Goal: Information Seeking & Learning: Learn about a topic

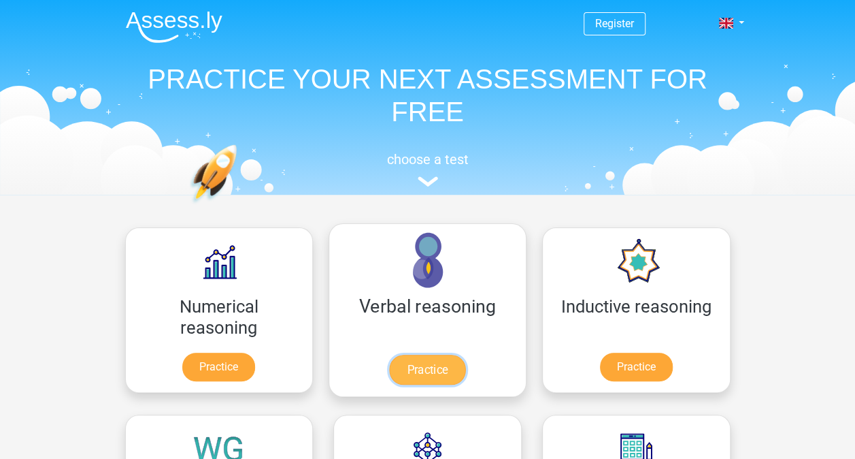
click at [389, 354] on link "Practice" at bounding box center [427, 369] width 76 height 30
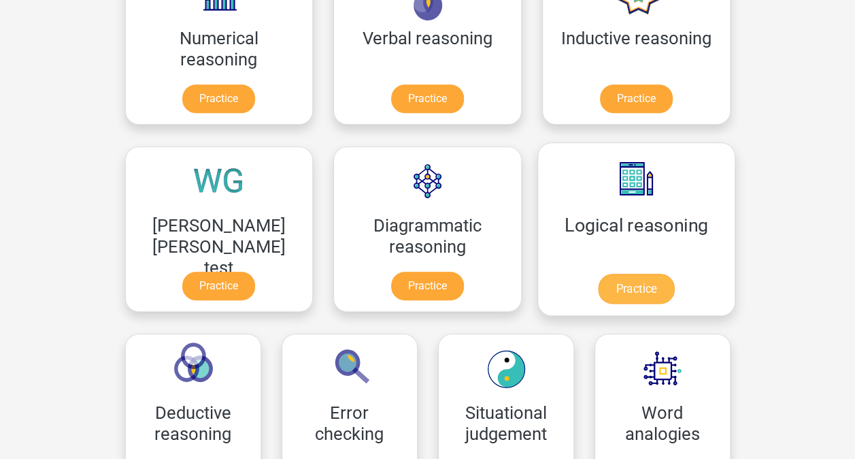
scroll to position [272, 0]
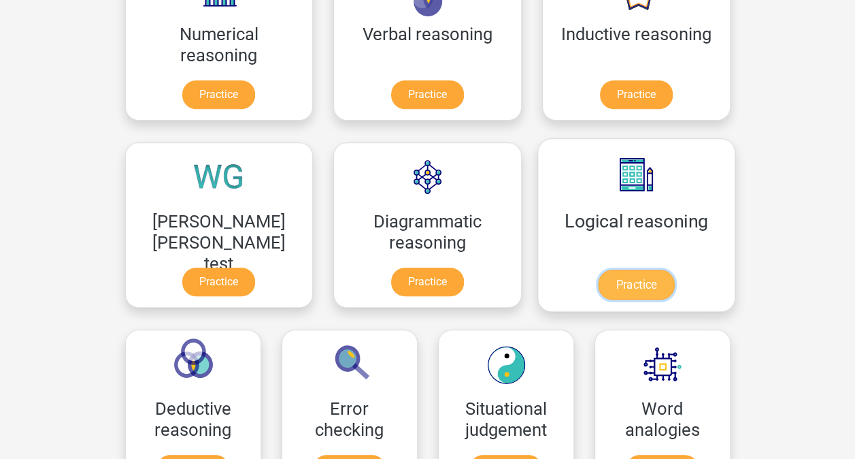
click at [598, 269] on link "Practice" at bounding box center [636, 284] width 76 height 30
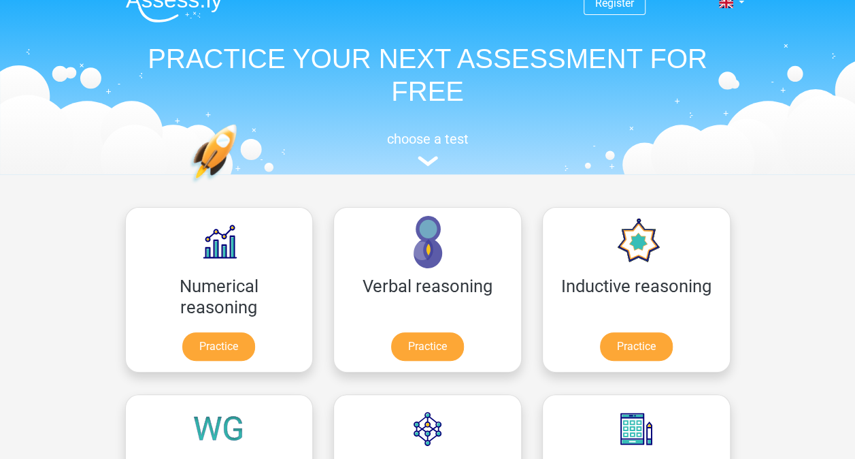
scroll to position [0, 0]
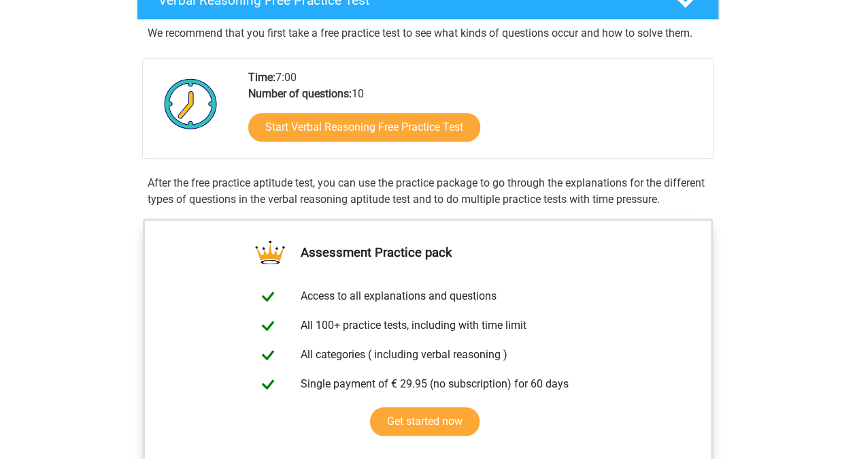
scroll to position [272, 0]
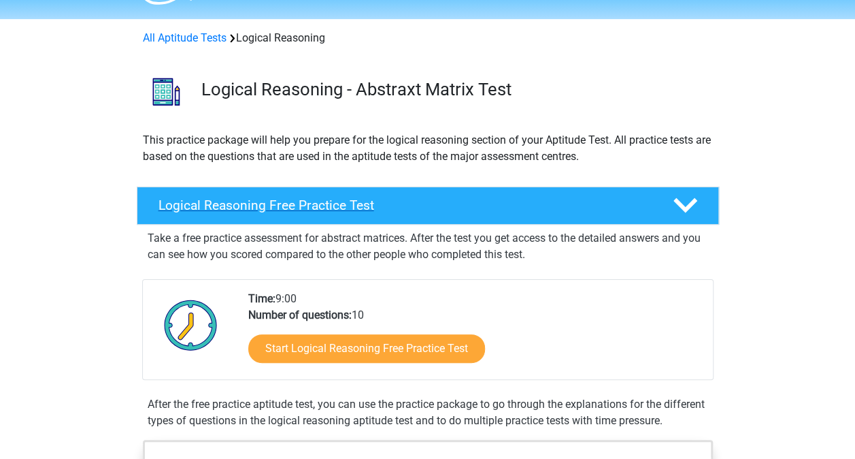
scroll to position [68, 0]
